Goal: Information Seeking & Learning: Learn about a topic

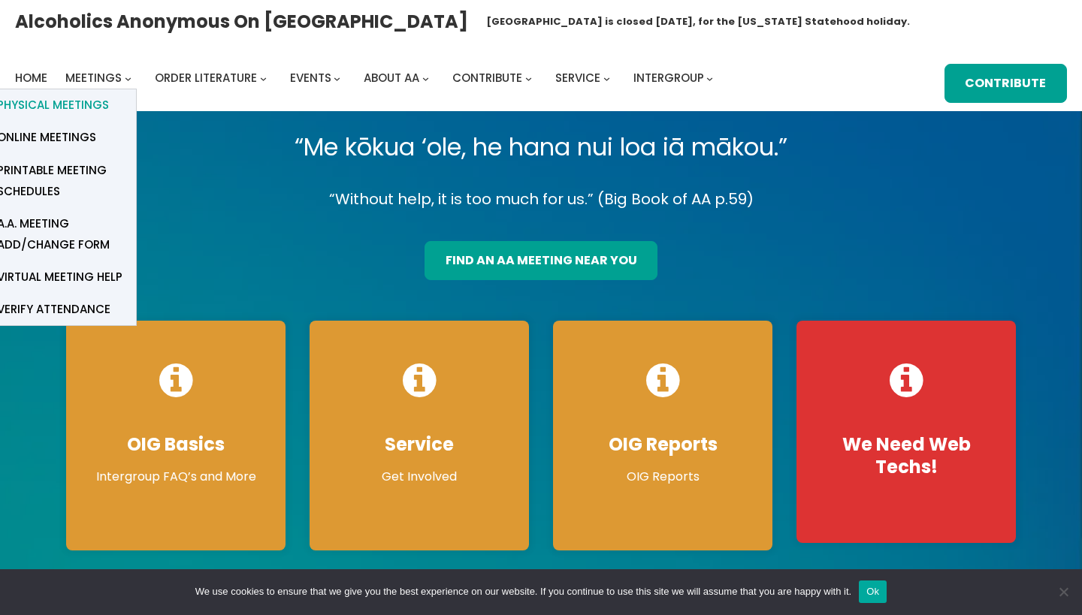
click at [74, 107] on span "Physical Meetings" at bounding box center [53, 105] width 112 height 21
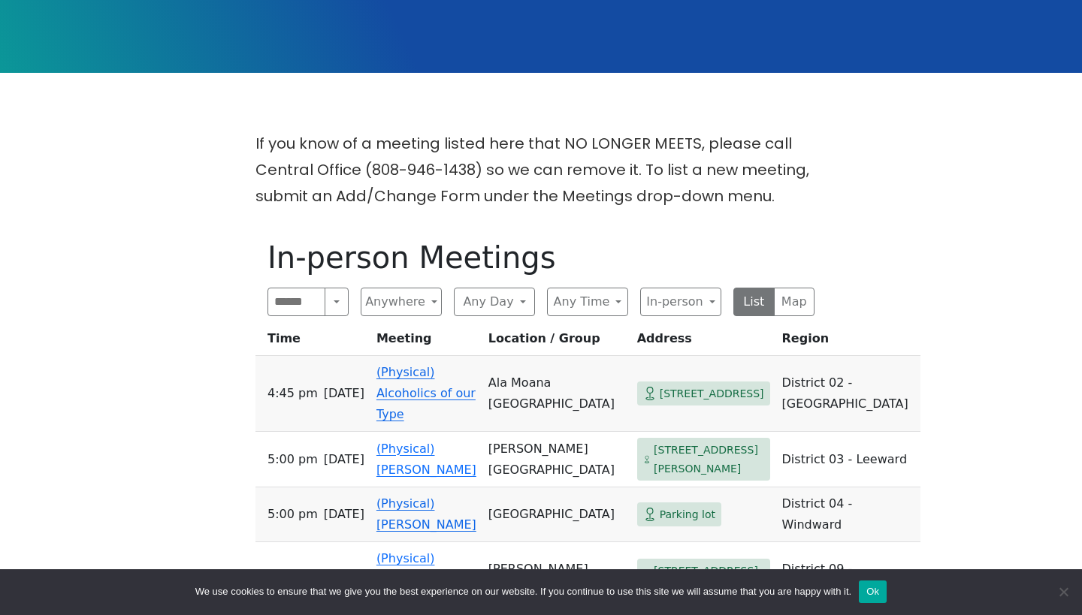
scroll to position [294, 0]
click at [521, 300] on button "Any Day" at bounding box center [494, 302] width 81 height 29
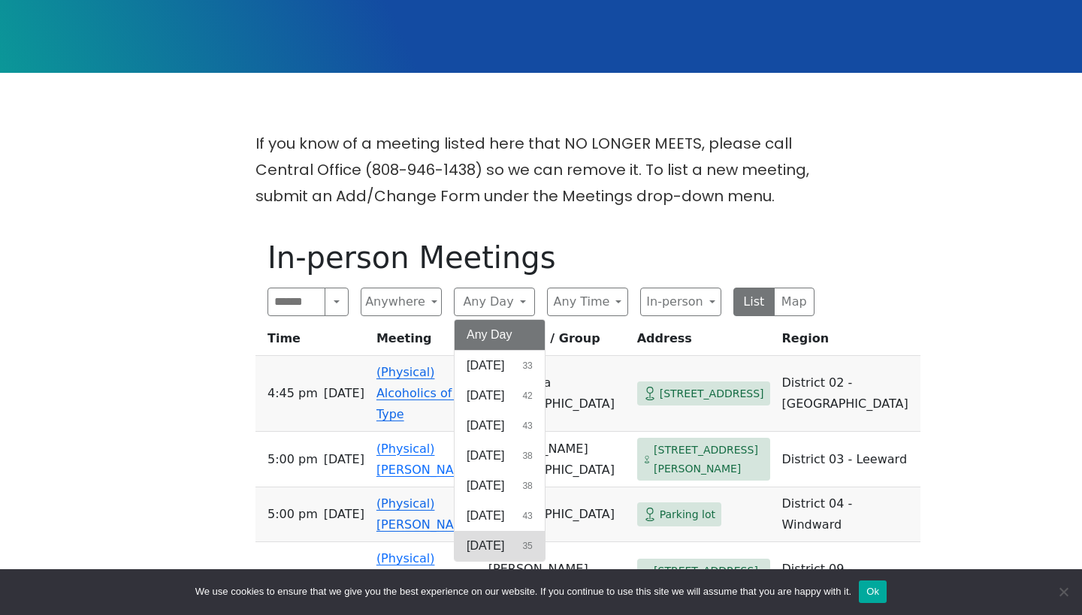
click at [500, 542] on span "[DATE]" at bounding box center [486, 546] width 38 height 18
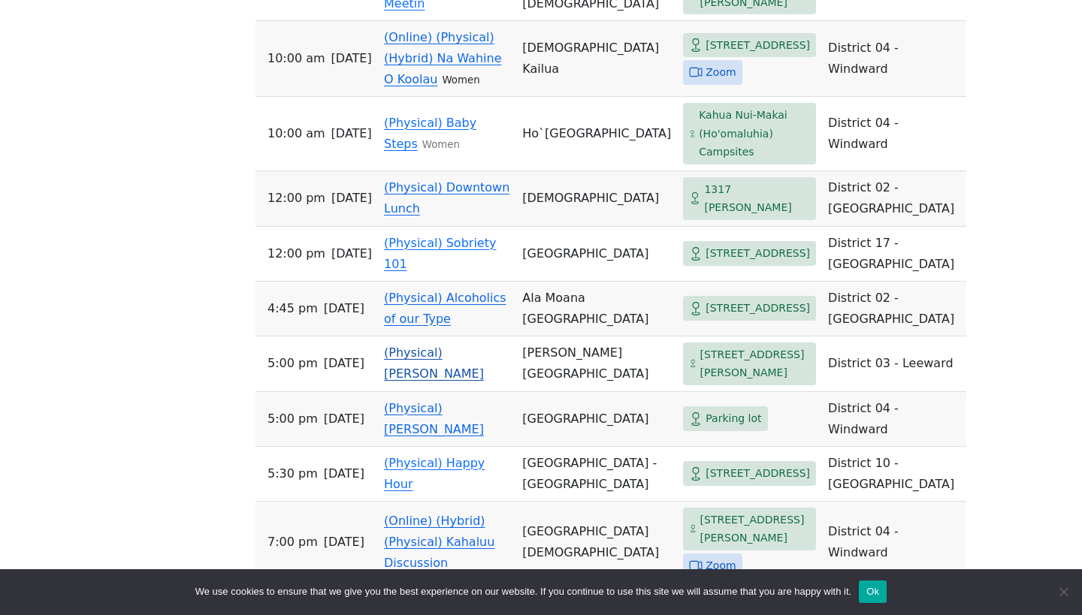
scroll to position [1120, 0]
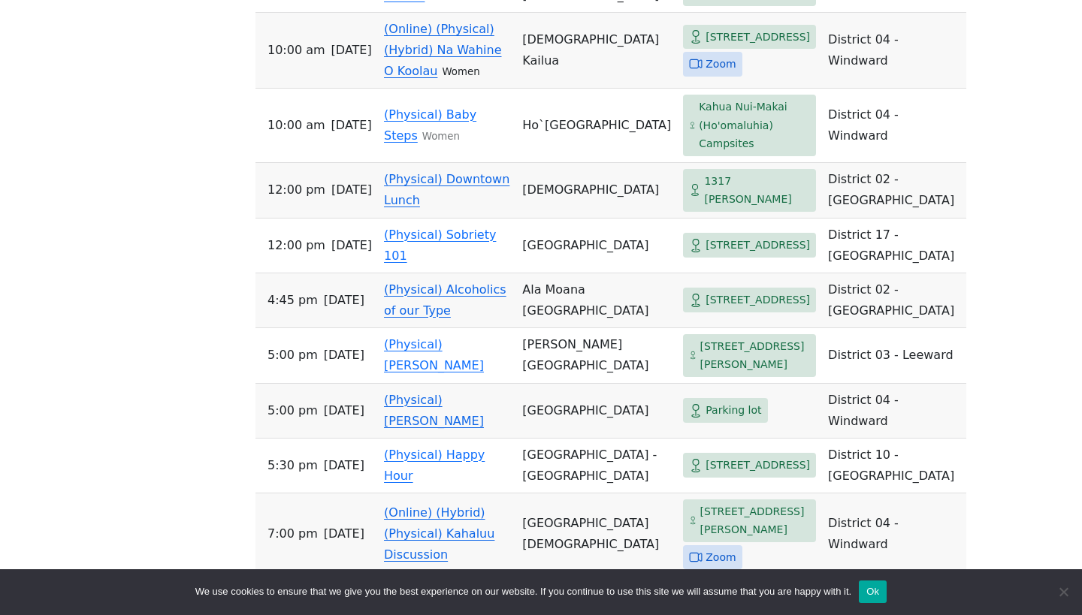
click at [469, 207] on link "(Physical) Downtown Lunch" at bounding box center [446, 189] width 125 height 35
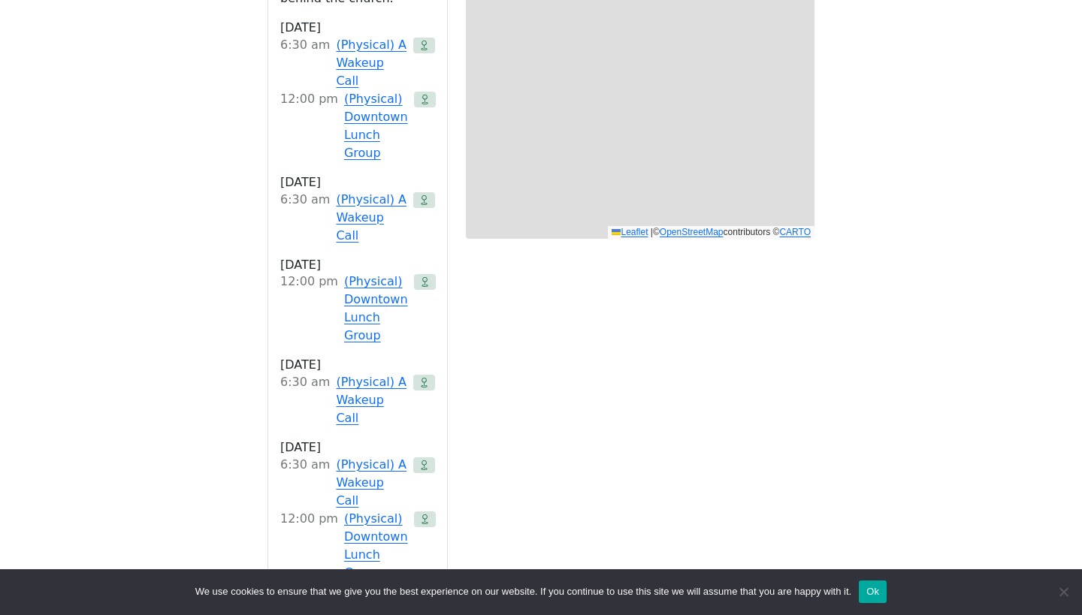
scroll to position [521, 0]
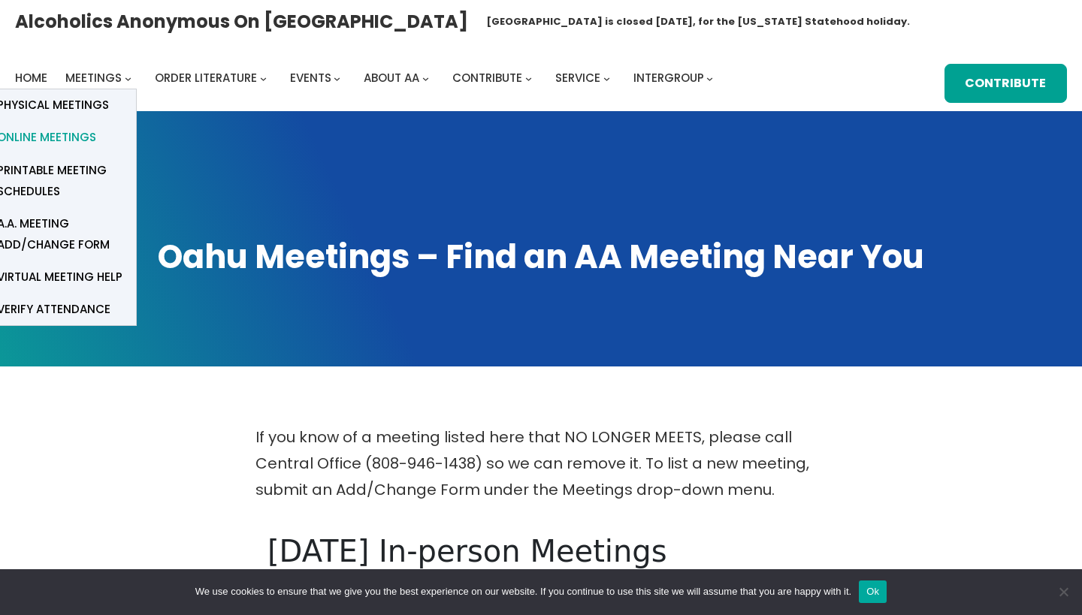
click at [46, 136] on span "Online Meetings" at bounding box center [46, 137] width 99 height 21
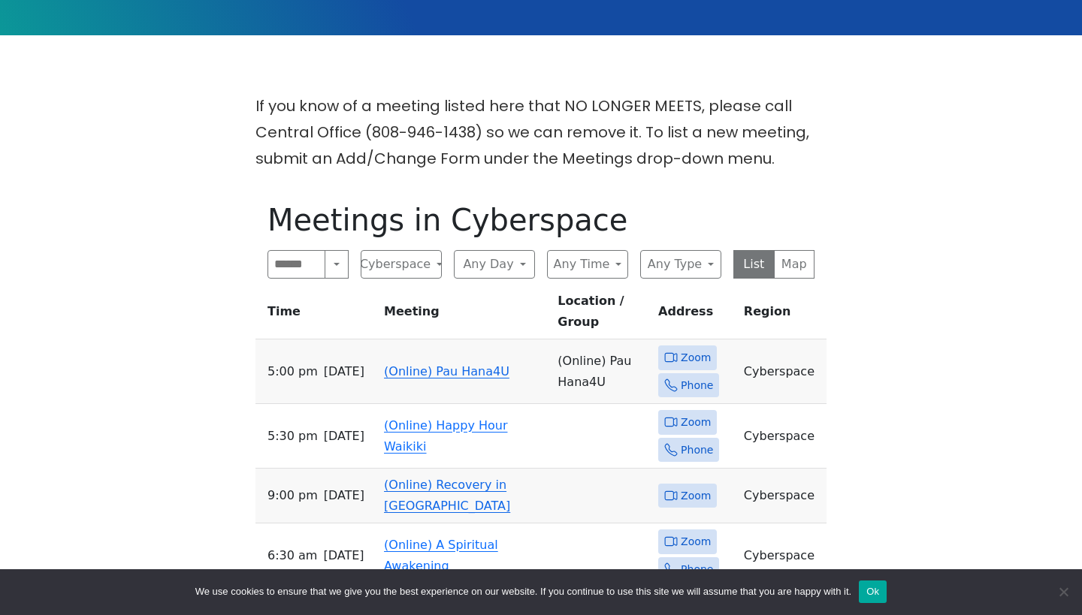
scroll to position [305, 0]
